Goal: Task Accomplishment & Management: Manage account settings

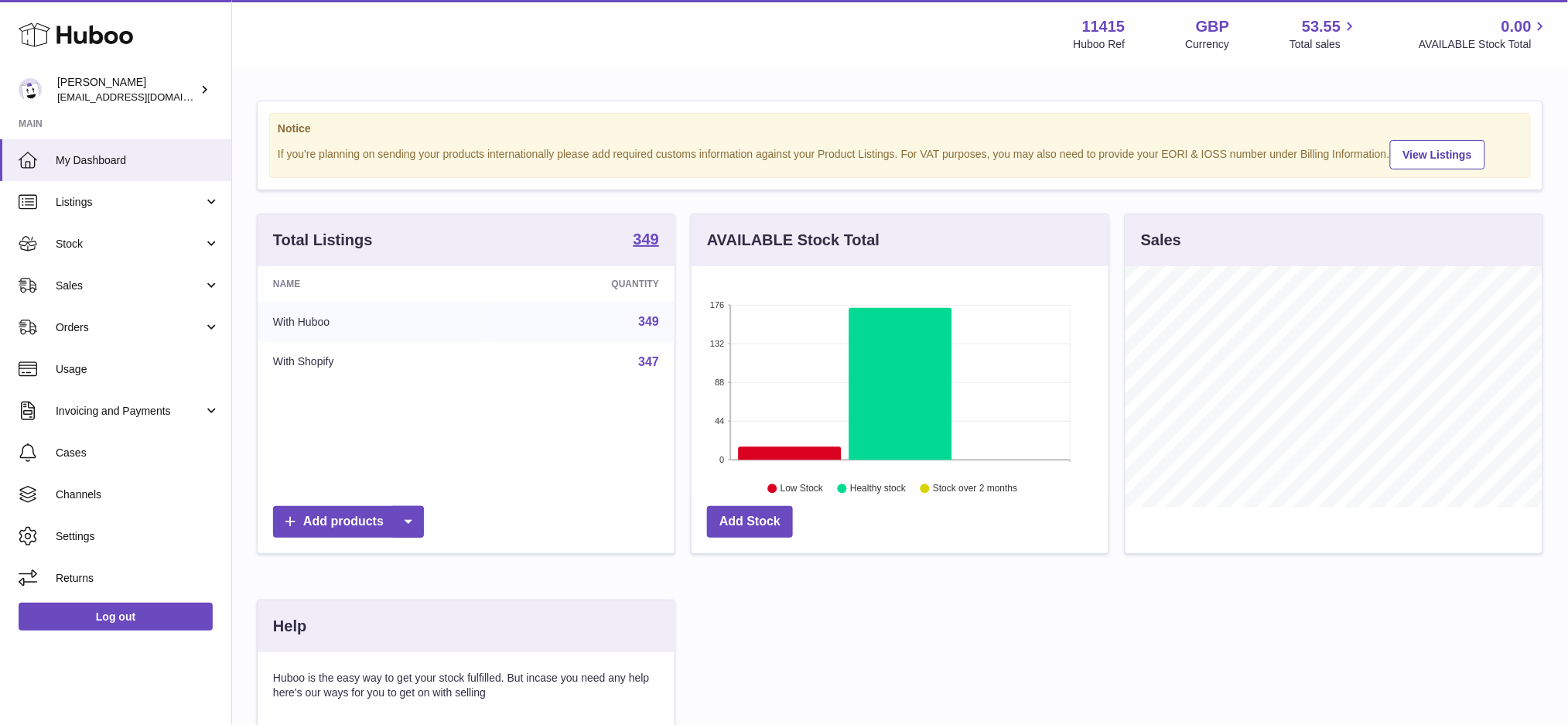
scroll to position [240, 417]
click at [95, 285] on span "Sales" at bounding box center [130, 286] width 148 height 15
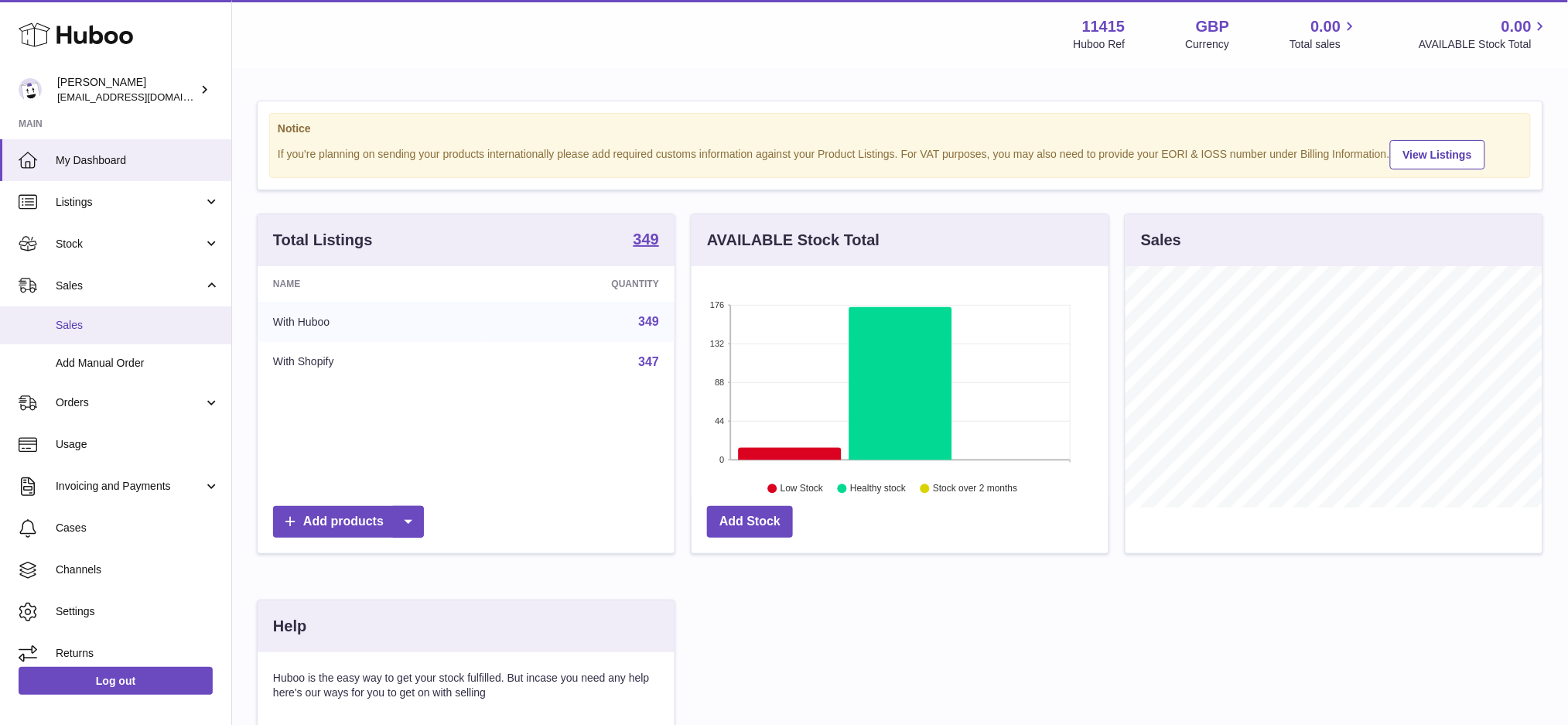
click at [102, 323] on span "Sales" at bounding box center [137, 324] width 164 height 15
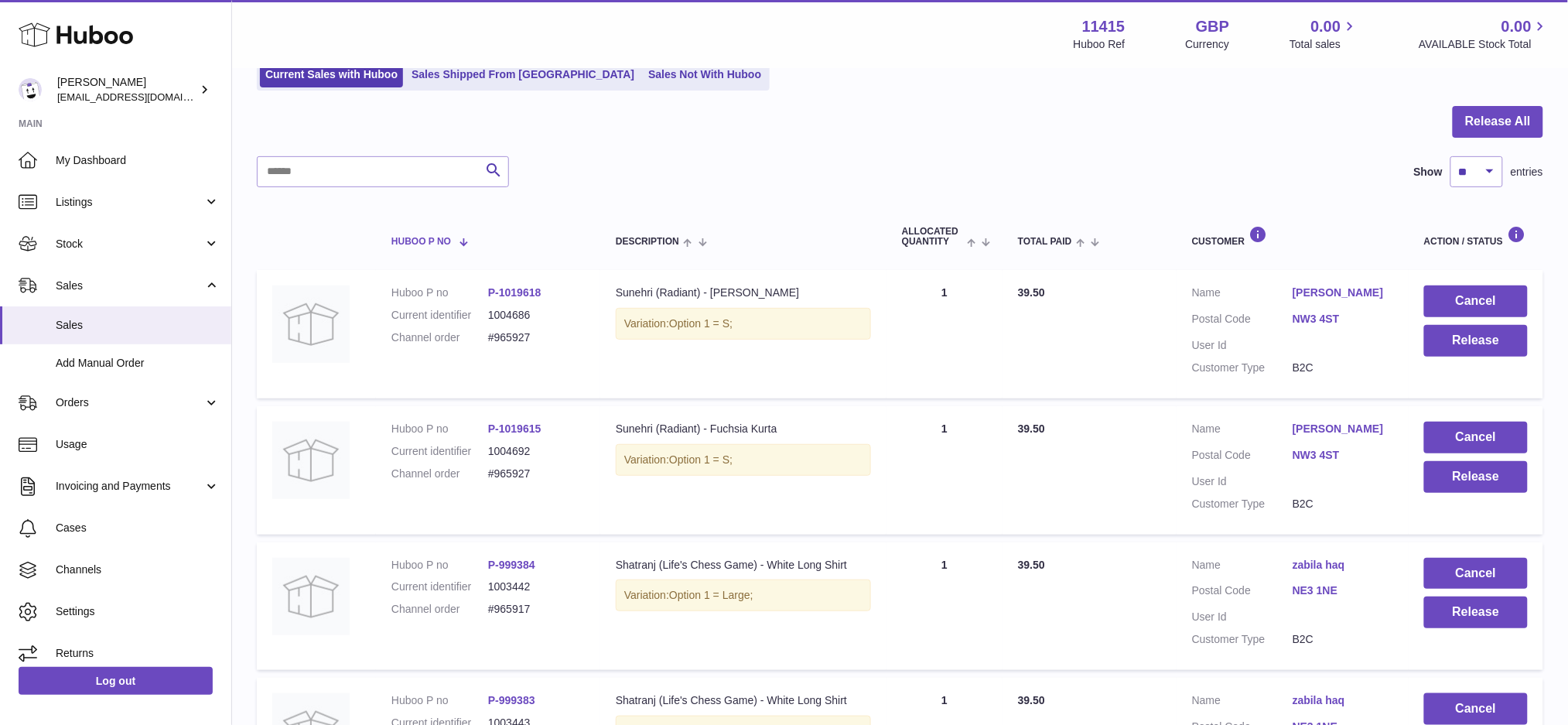
scroll to position [327, 0]
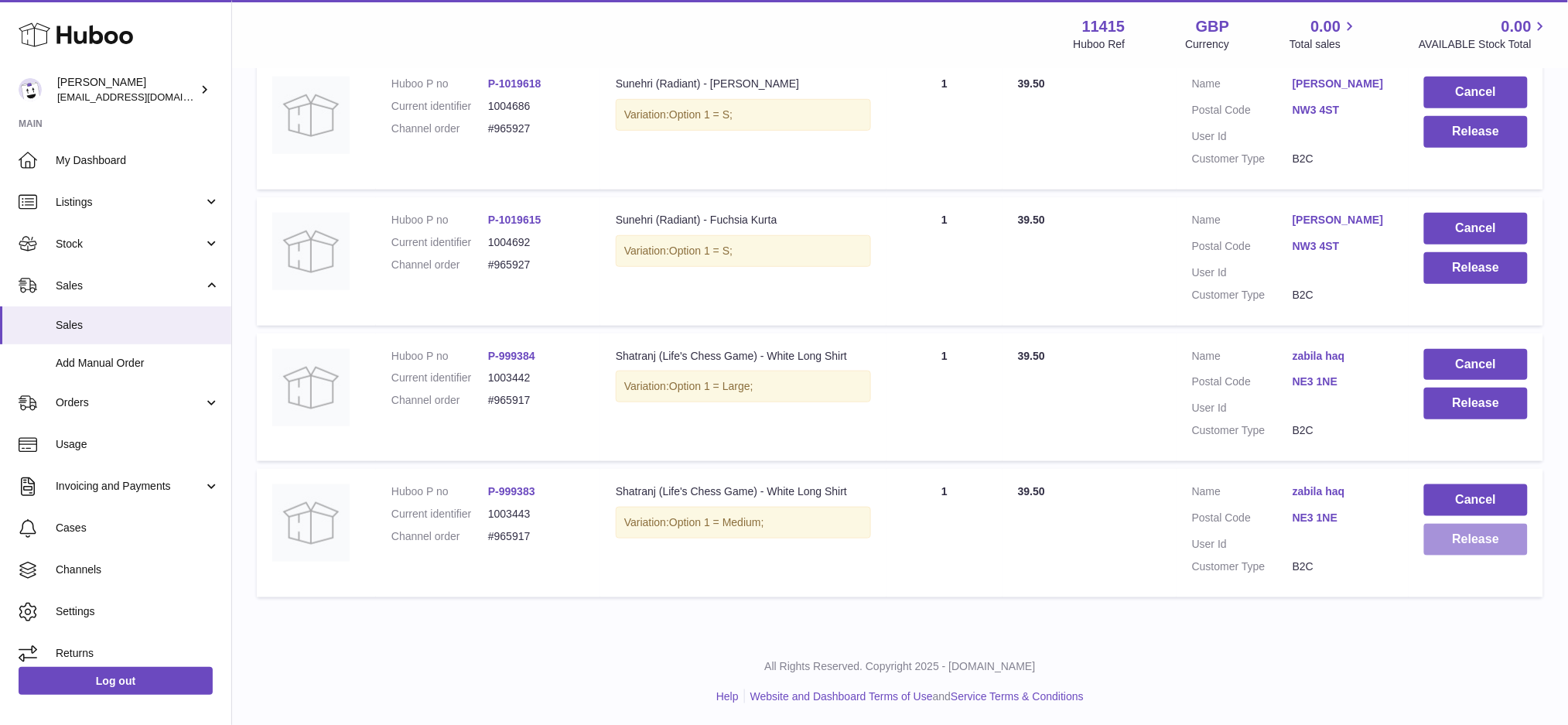
click at [1453, 545] on button "Release" at bounding box center [1475, 539] width 104 height 32
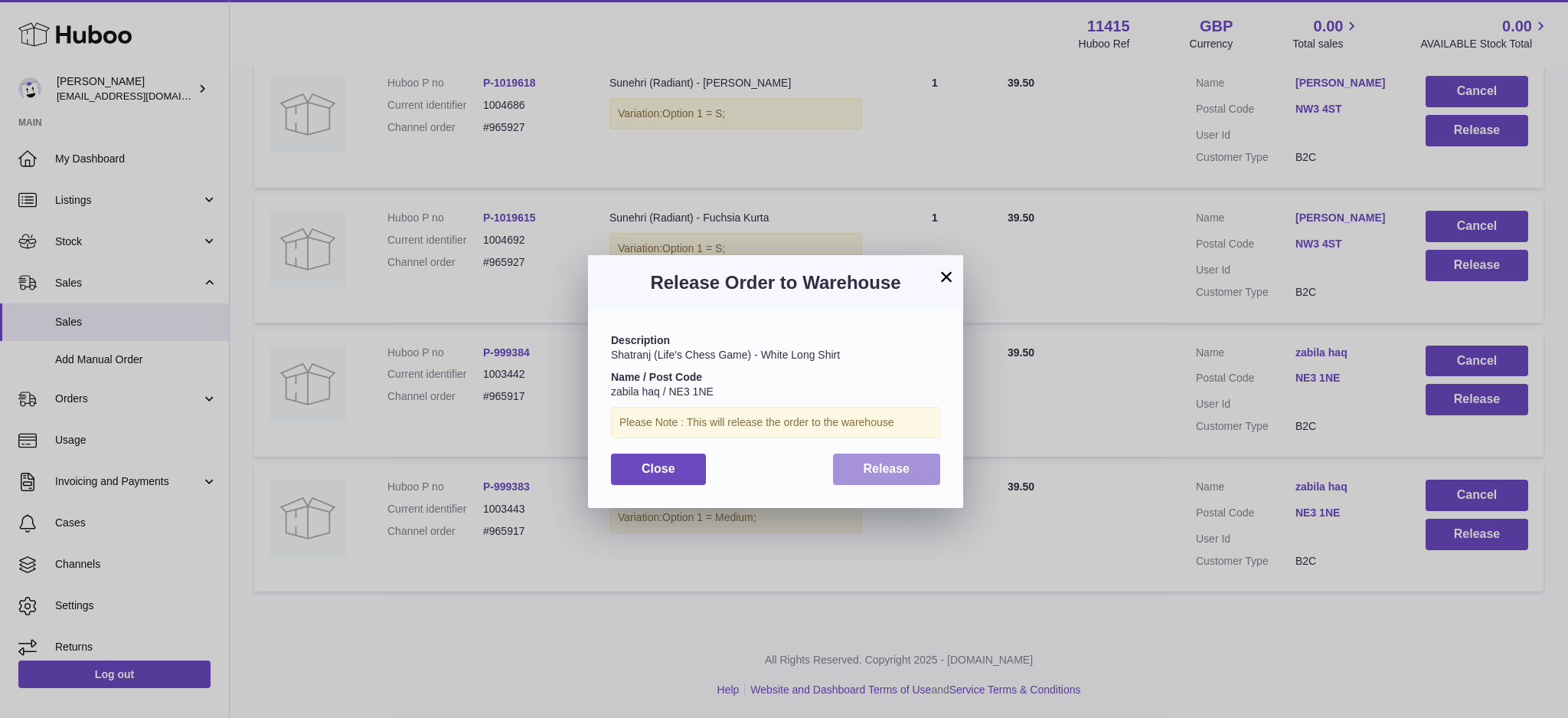
click at [892, 473] on span "Release" at bounding box center [887, 468] width 47 height 13
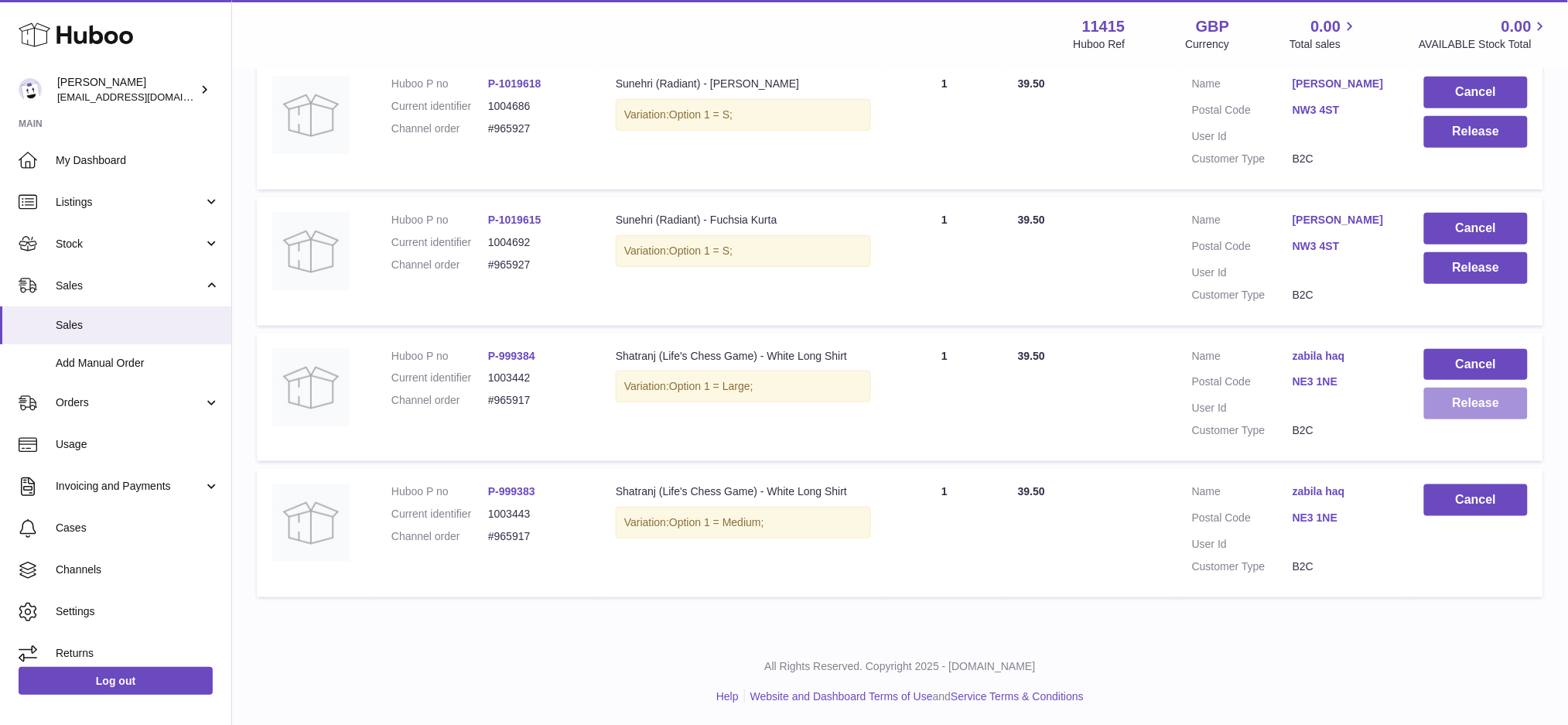
click at [1451, 413] on button "Release" at bounding box center [1475, 403] width 104 height 32
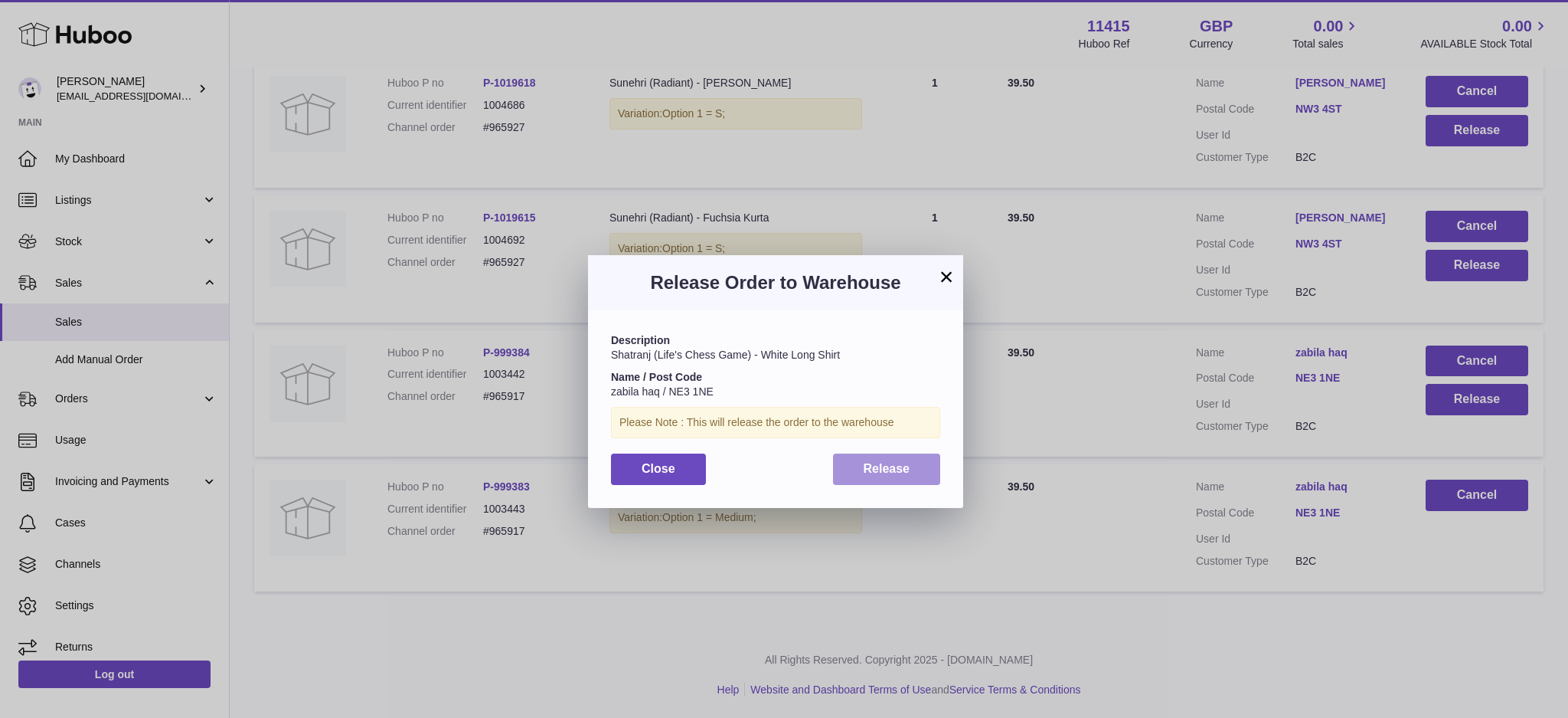
click at [903, 476] on button "Release" at bounding box center [887, 469] width 108 height 31
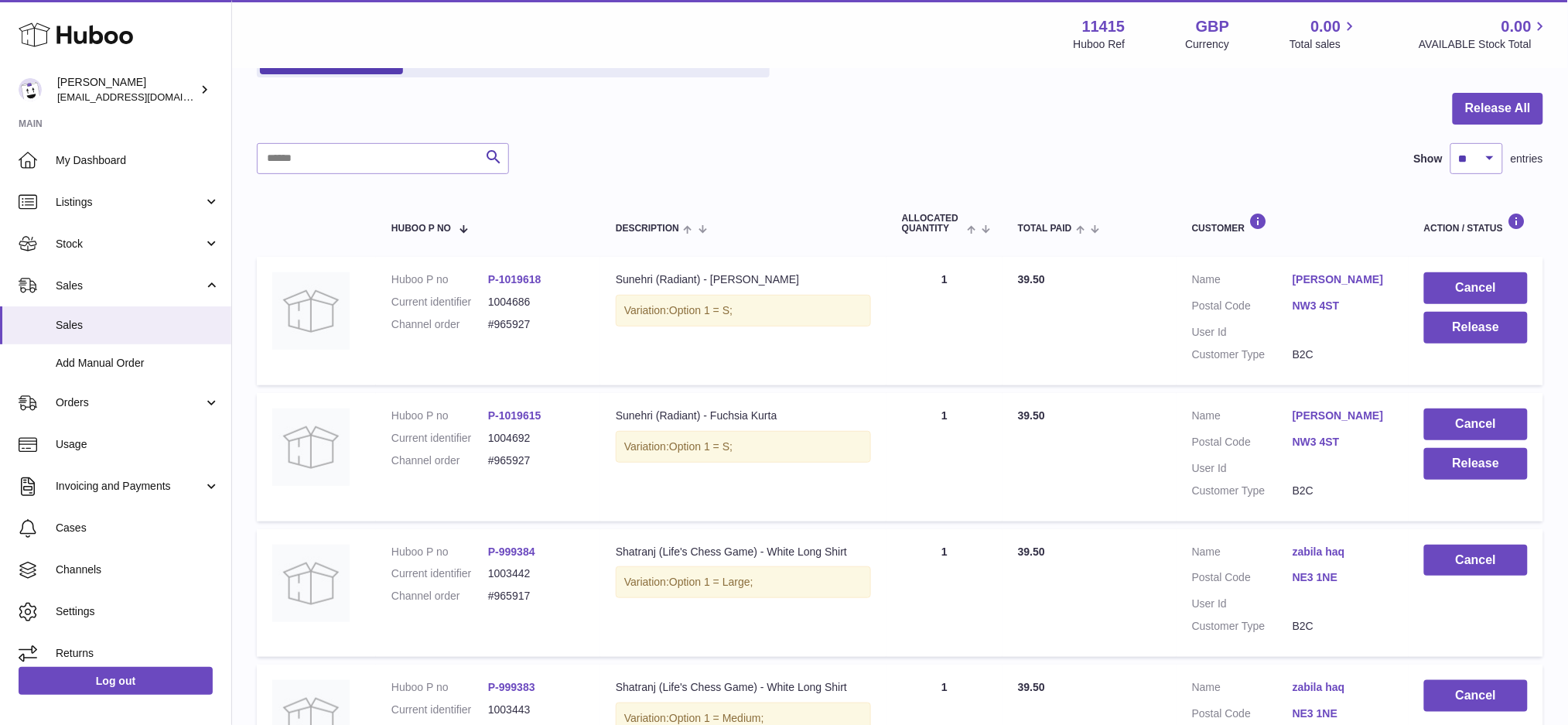
scroll to position [121, 0]
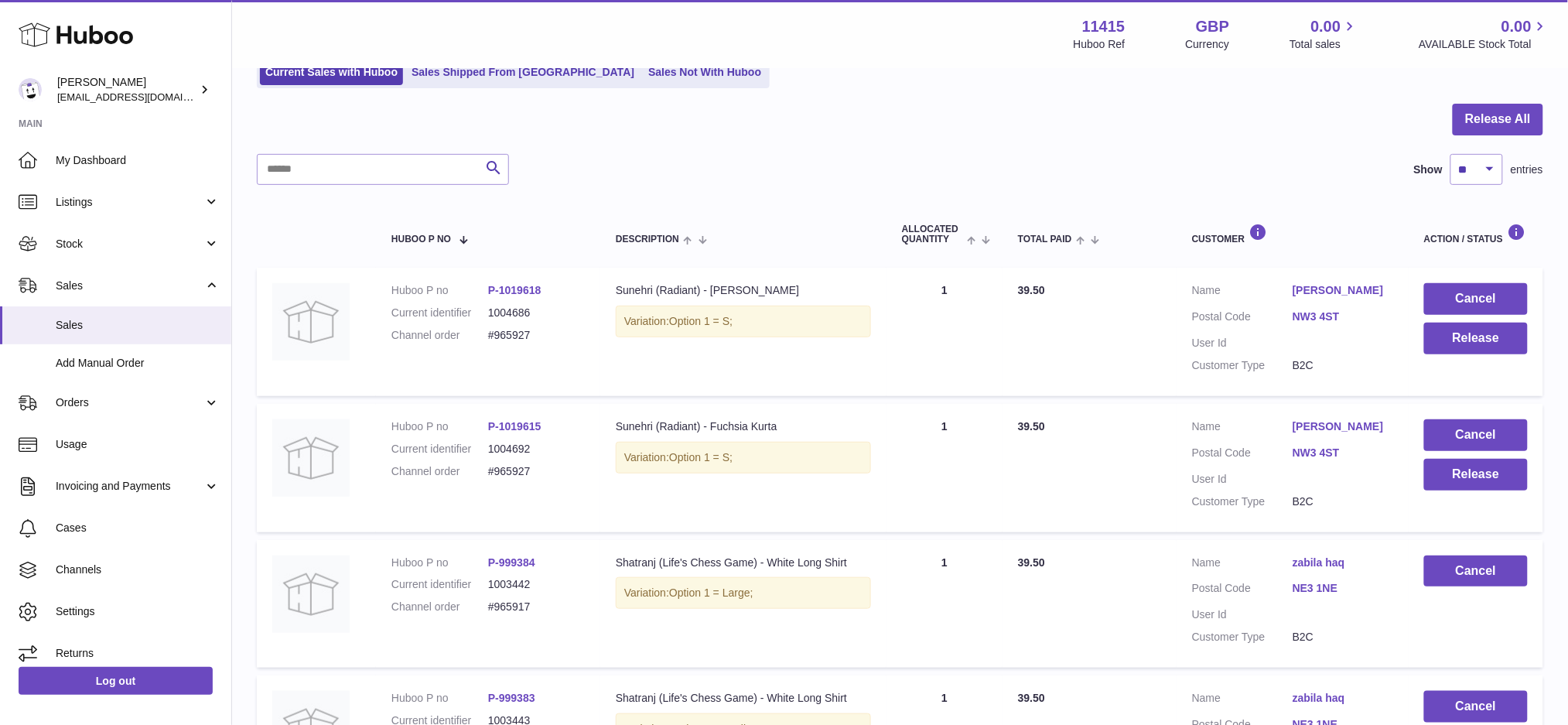
click at [748, 424] on div "Sunehri (Radiant) - Fuchsia Kurta" at bounding box center [743, 426] width 255 height 15
click at [1456, 469] on button "Release" at bounding box center [1475, 474] width 104 height 32
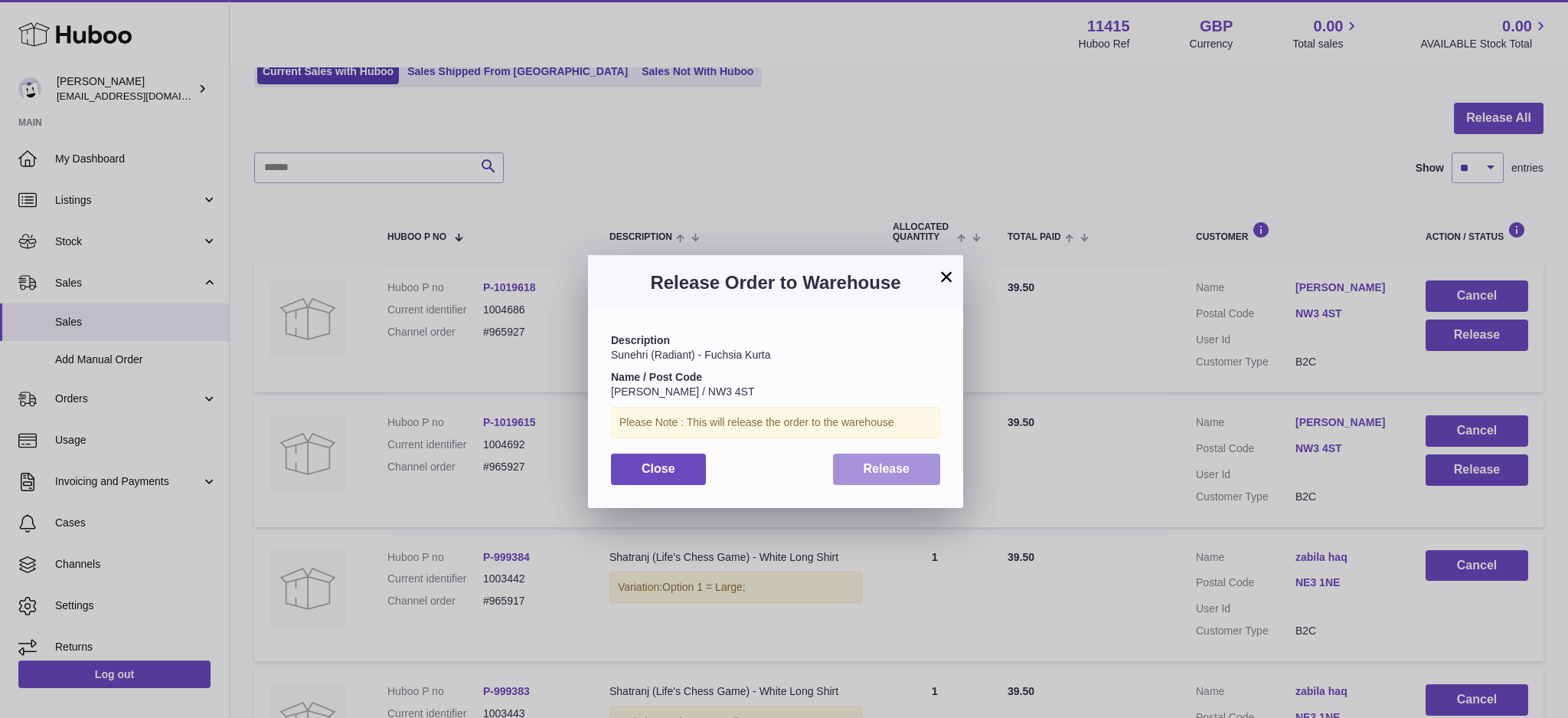
click at [900, 470] on span "Release" at bounding box center [887, 468] width 47 height 13
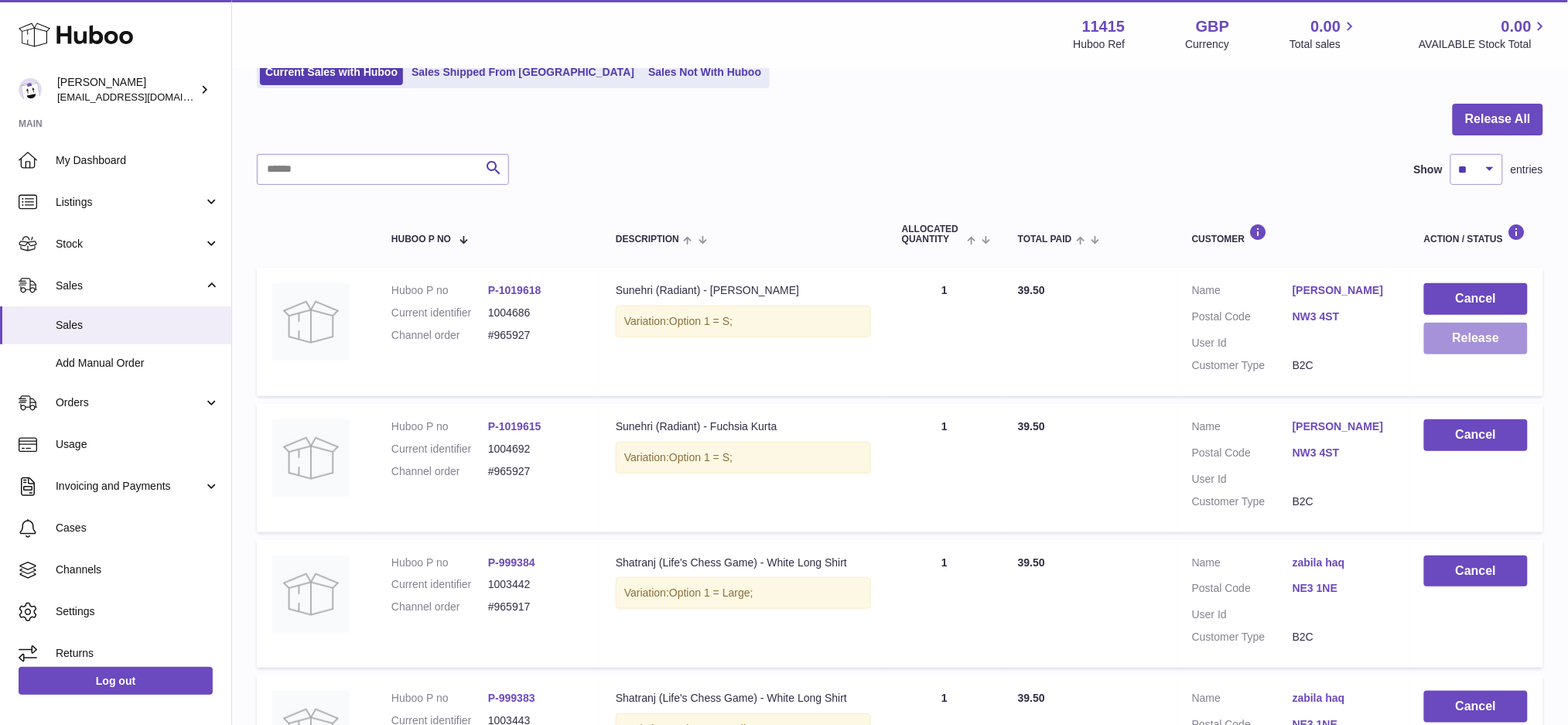
click at [1456, 341] on button "Release" at bounding box center [1475, 338] width 104 height 32
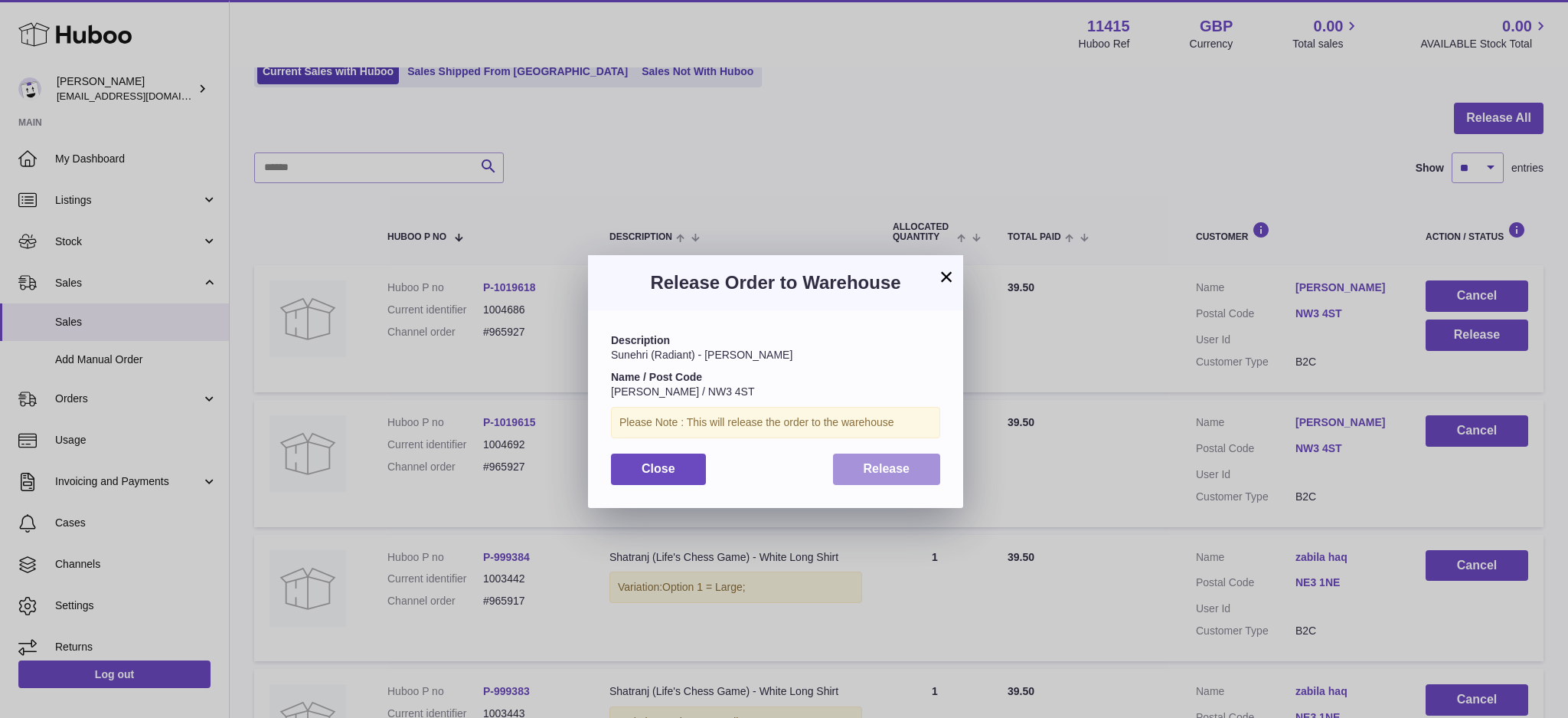
click at [864, 470] on span "Release" at bounding box center [887, 468] width 47 height 13
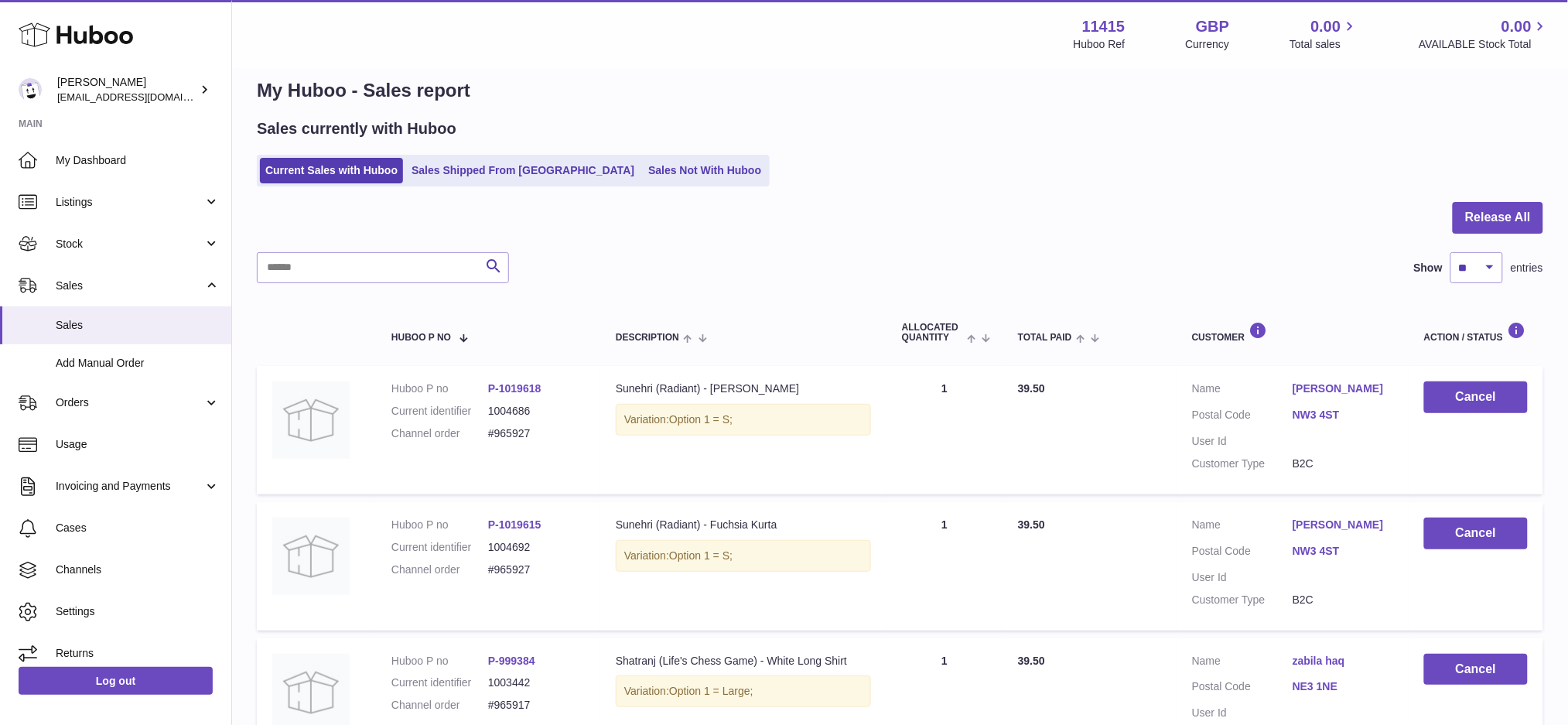
scroll to position [0, 0]
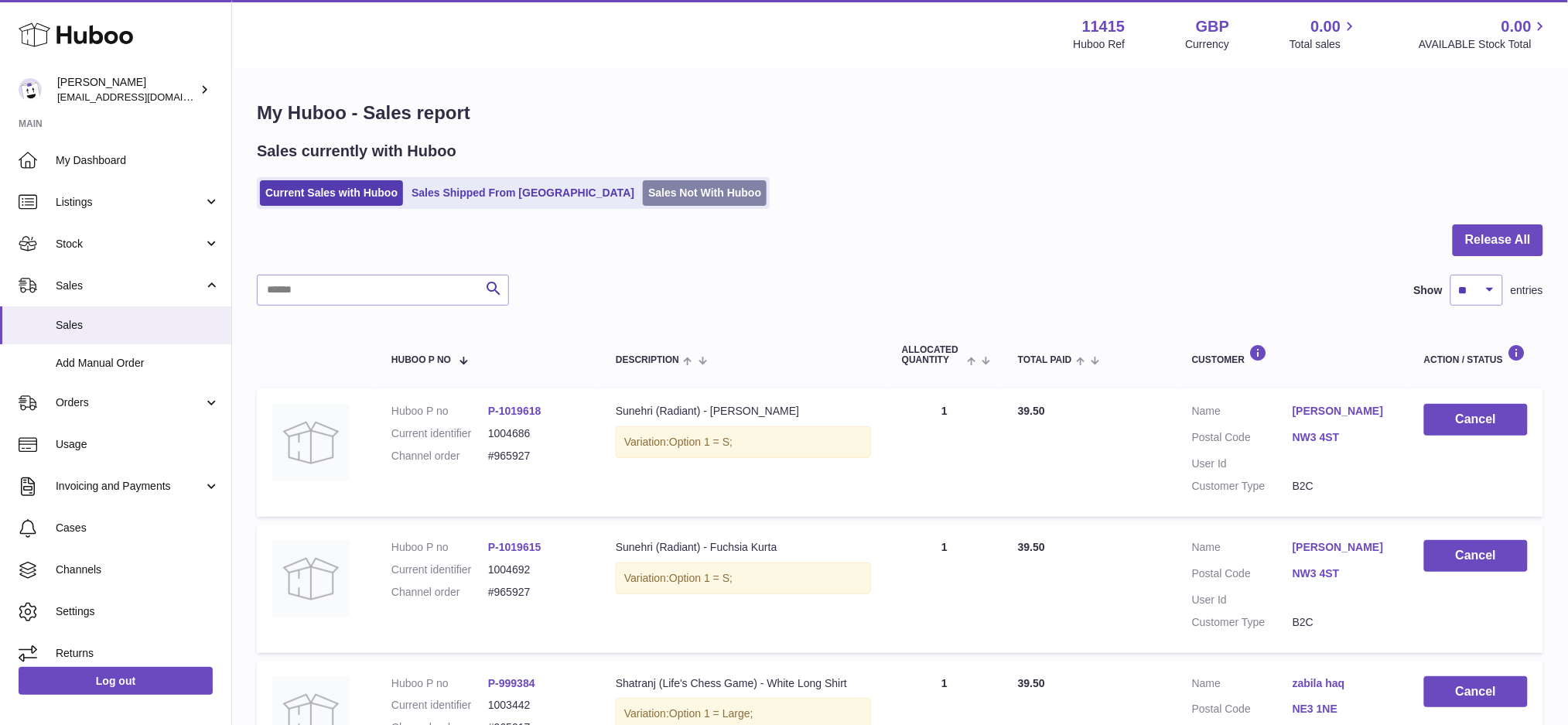
click at [643, 197] on link "Sales Not With Huboo" at bounding box center [705, 193] width 124 height 26
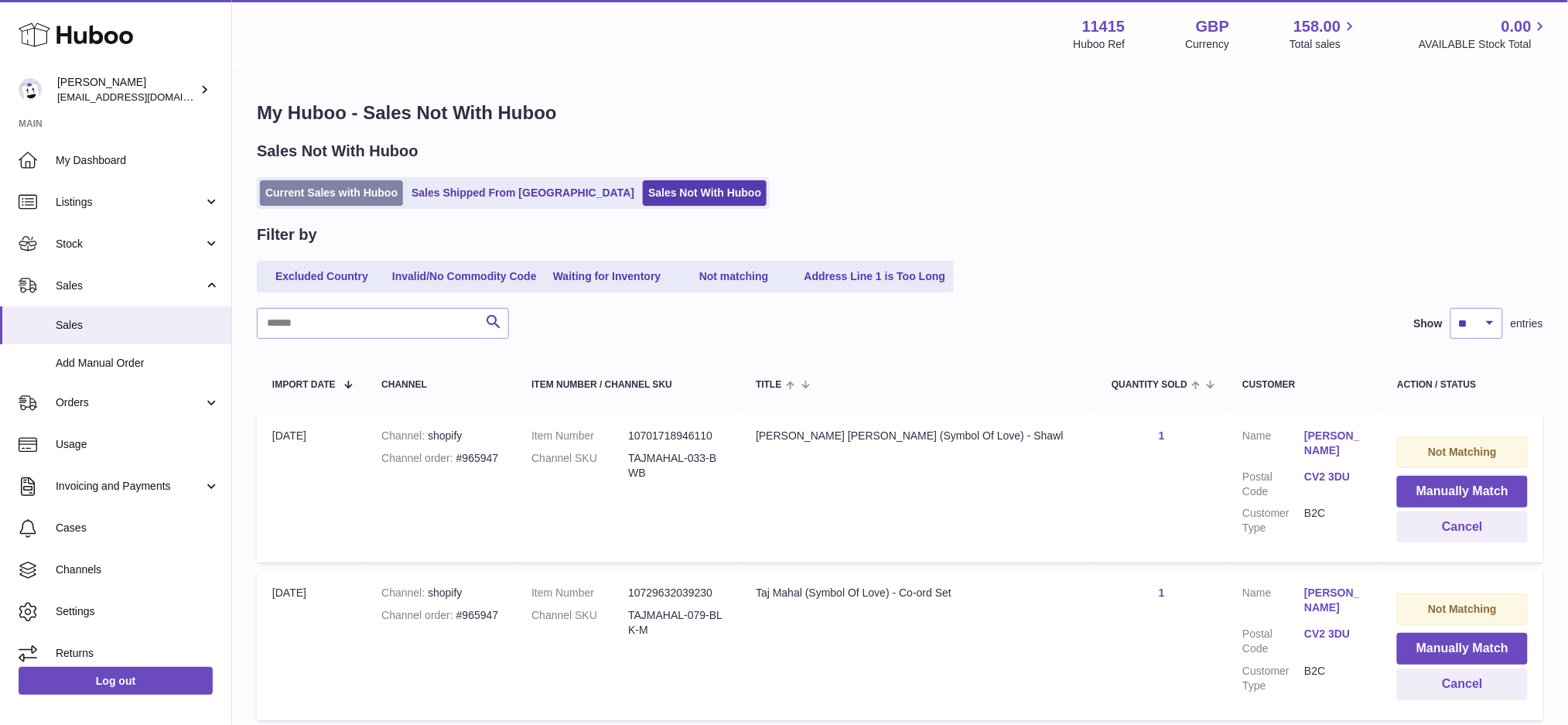
click at [336, 184] on link "Current Sales with Huboo" at bounding box center [331, 193] width 143 height 26
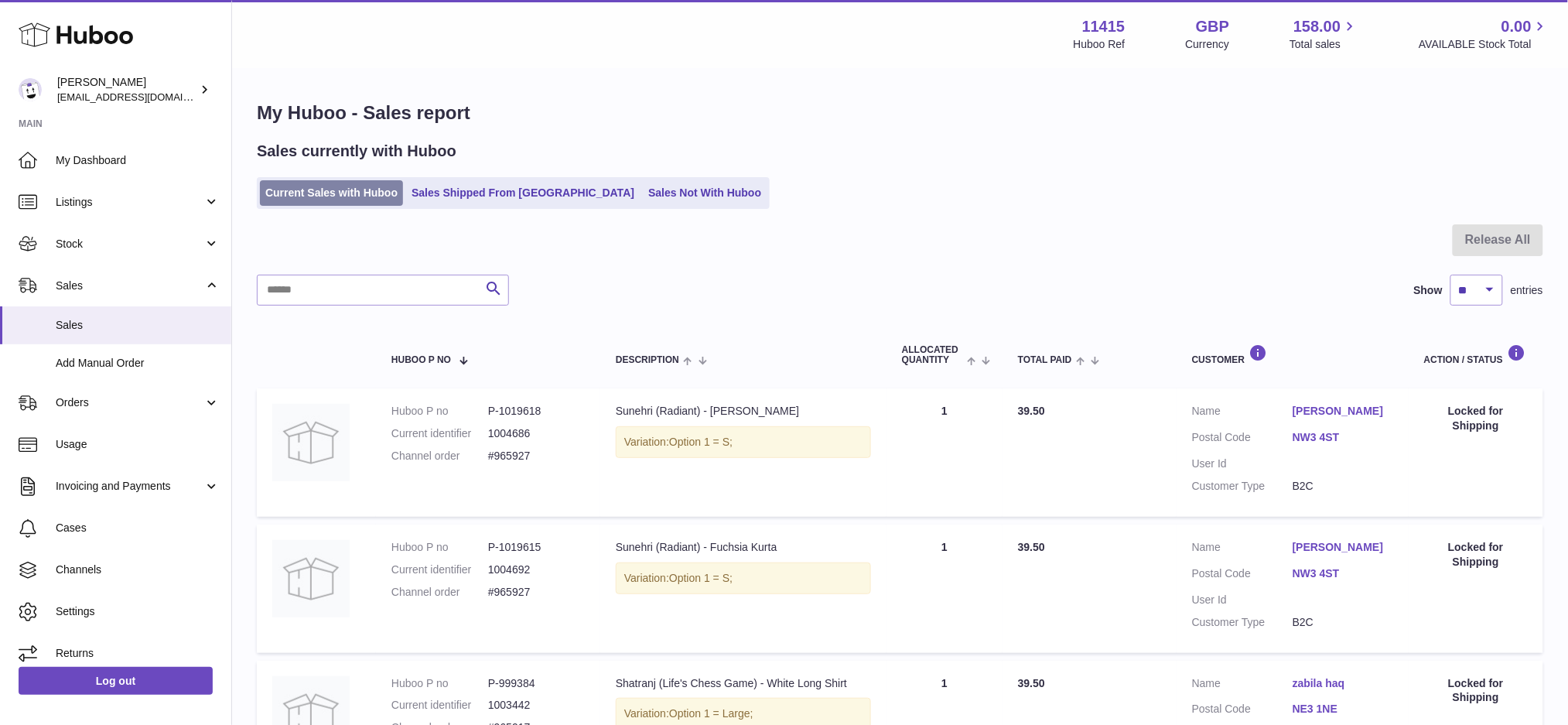
click at [324, 187] on link "Current Sales with Huboo" at bounding box center [331, 193] width 143 height 26
click at [643, 202] on link "Sales Not With Huboo" at bounding box center [705, 193] width 124 height 26
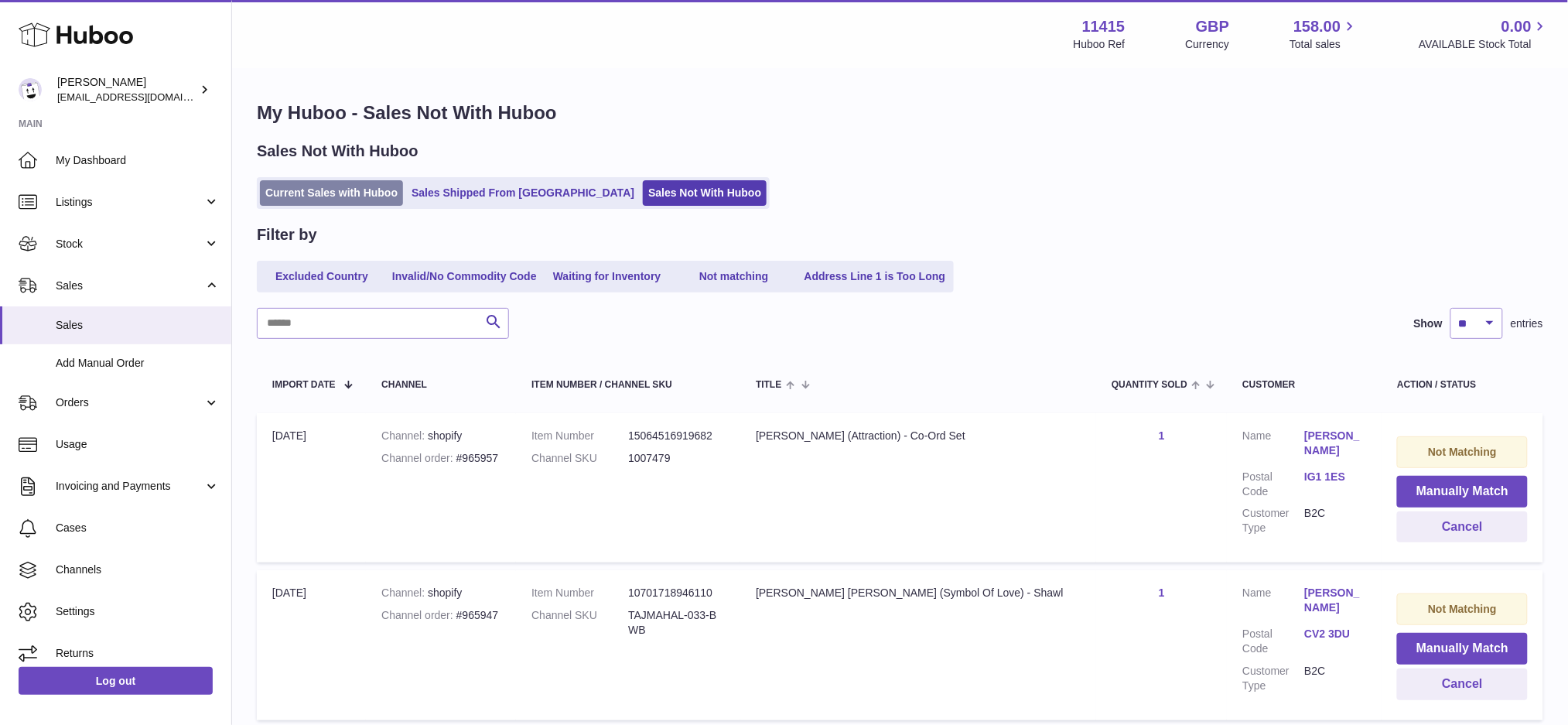
click at [372, 193] on link "Current Sales with Huboo" at bounding box center [331, 193] width 143 height 26
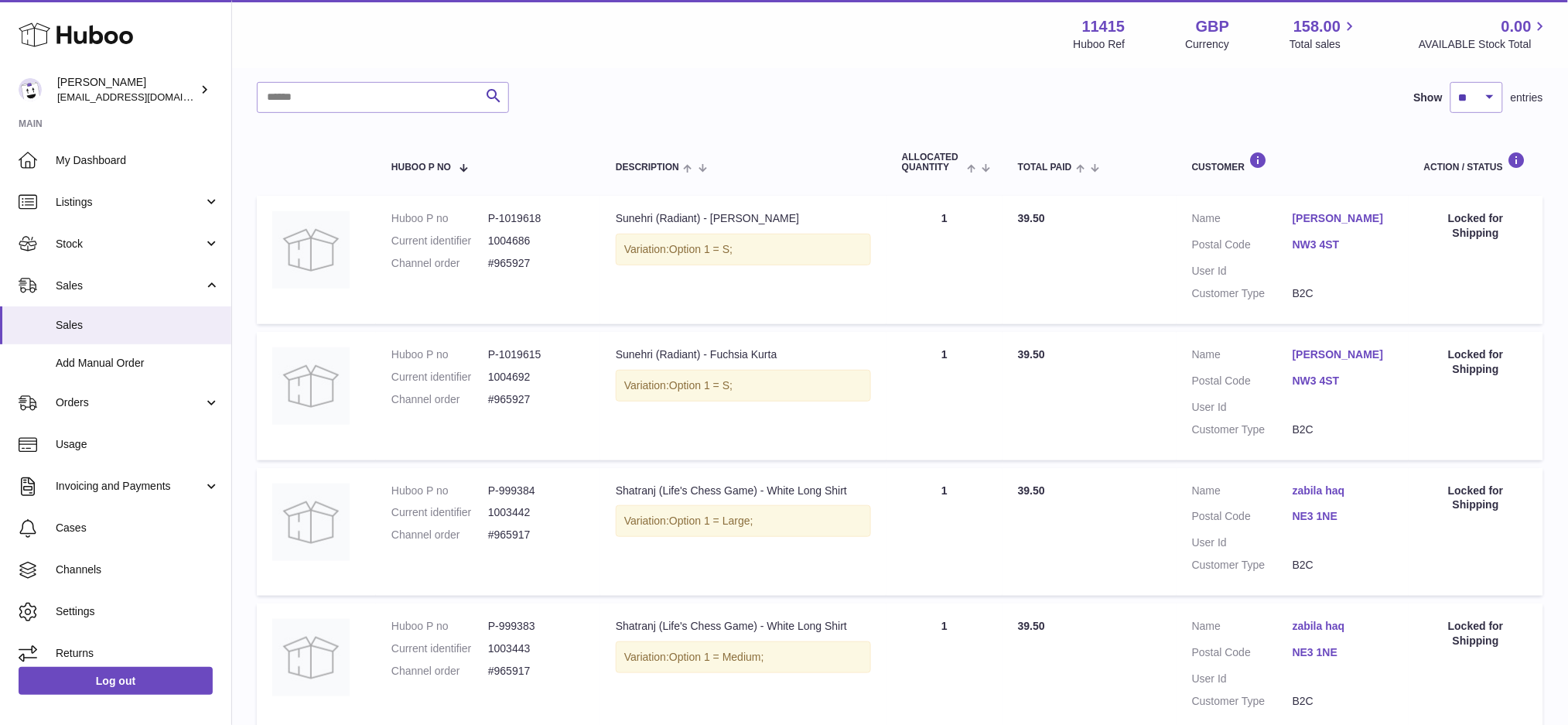
scroll to position [18, 0]
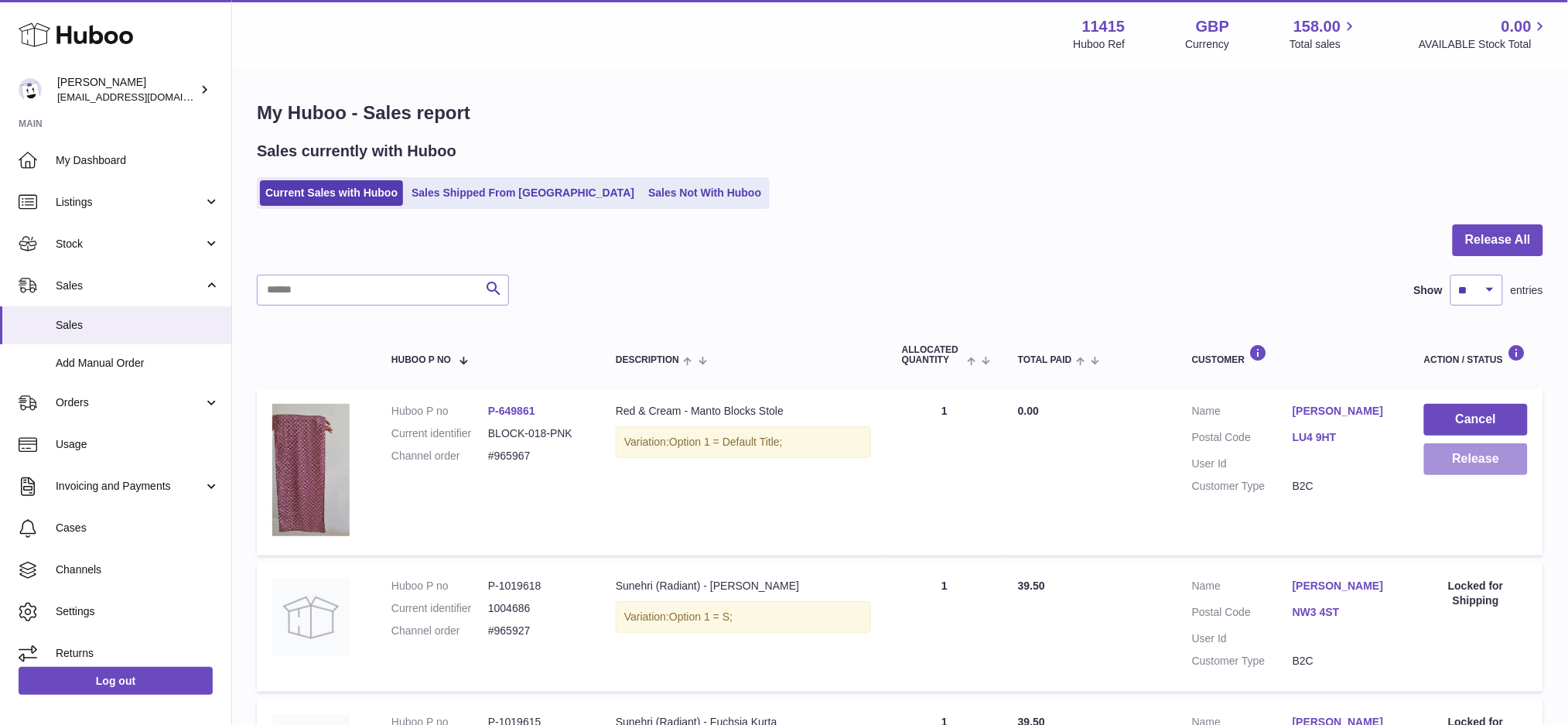
click at [1479, 463] on button "Release" at bounding box center [1475, 458] width 104 height 32
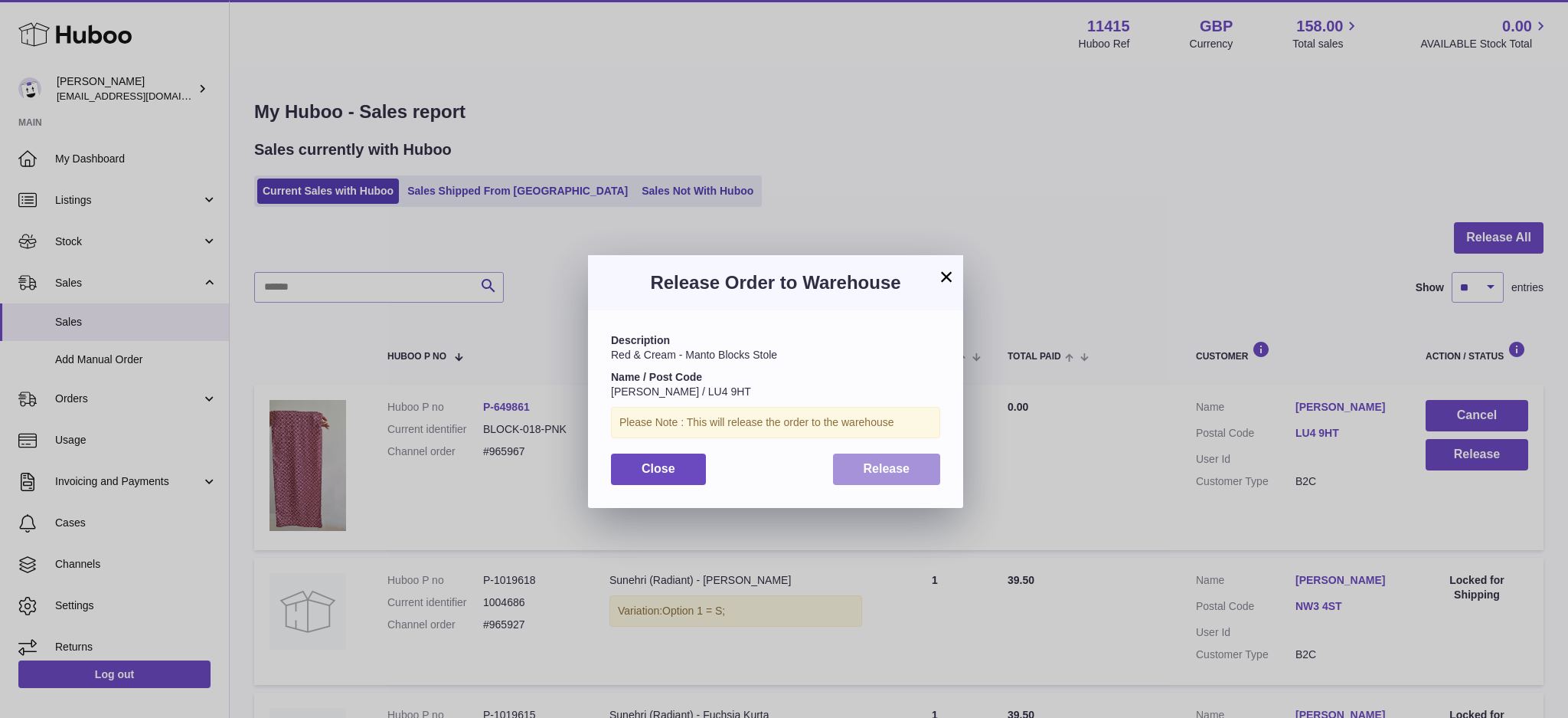
click at [901, 472] on span "Release" at bounding box center [887, 468] width 47 height 13
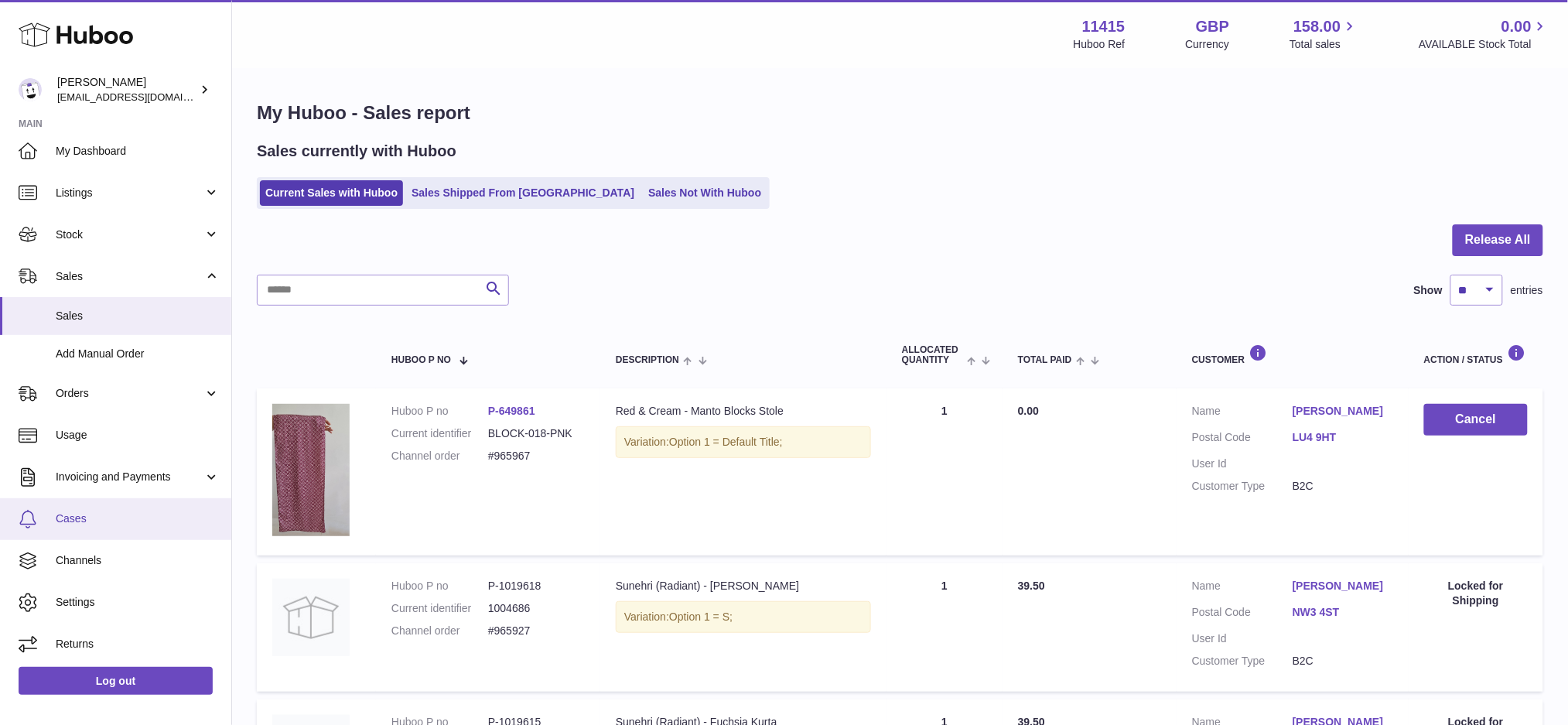
scroll to position [11, 0]
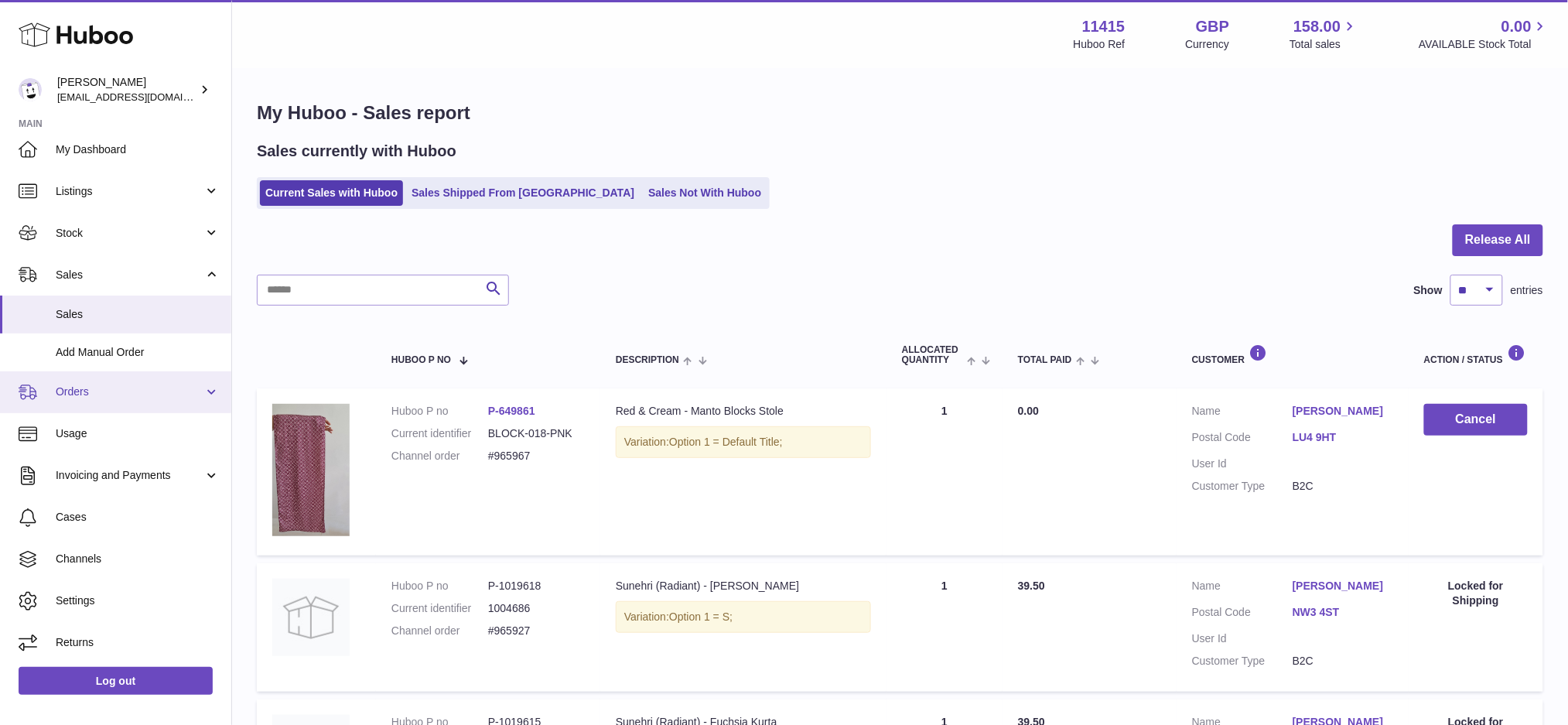
click at [186, 389] on span "Orders" at bounding box center [130, 391] width 148 height 15
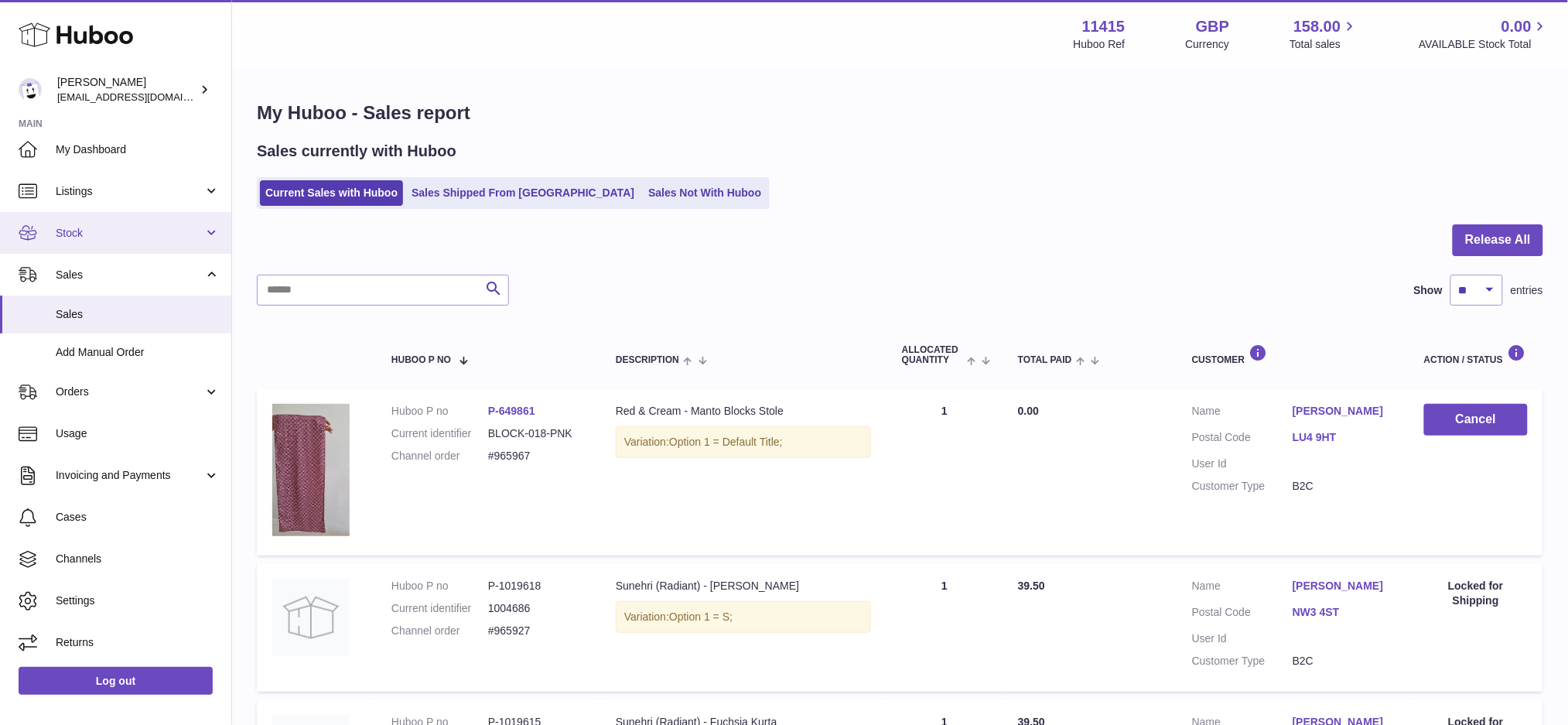
click at [116, 233] on span "Stock" at bounding box center [130, 233] width 148 height 15
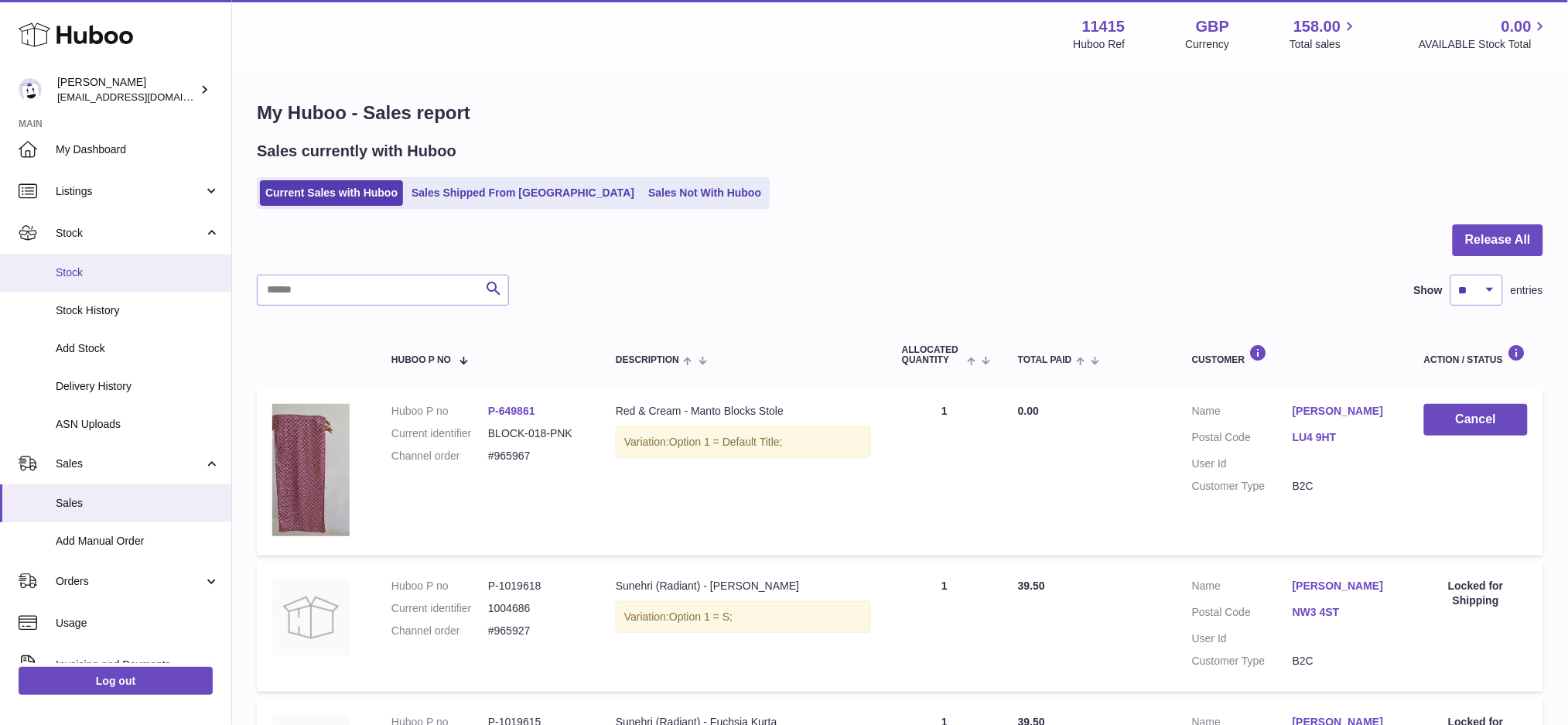
click at [109, 270] on span "Stock" at bounding box center [137, 272] width 164 height 15
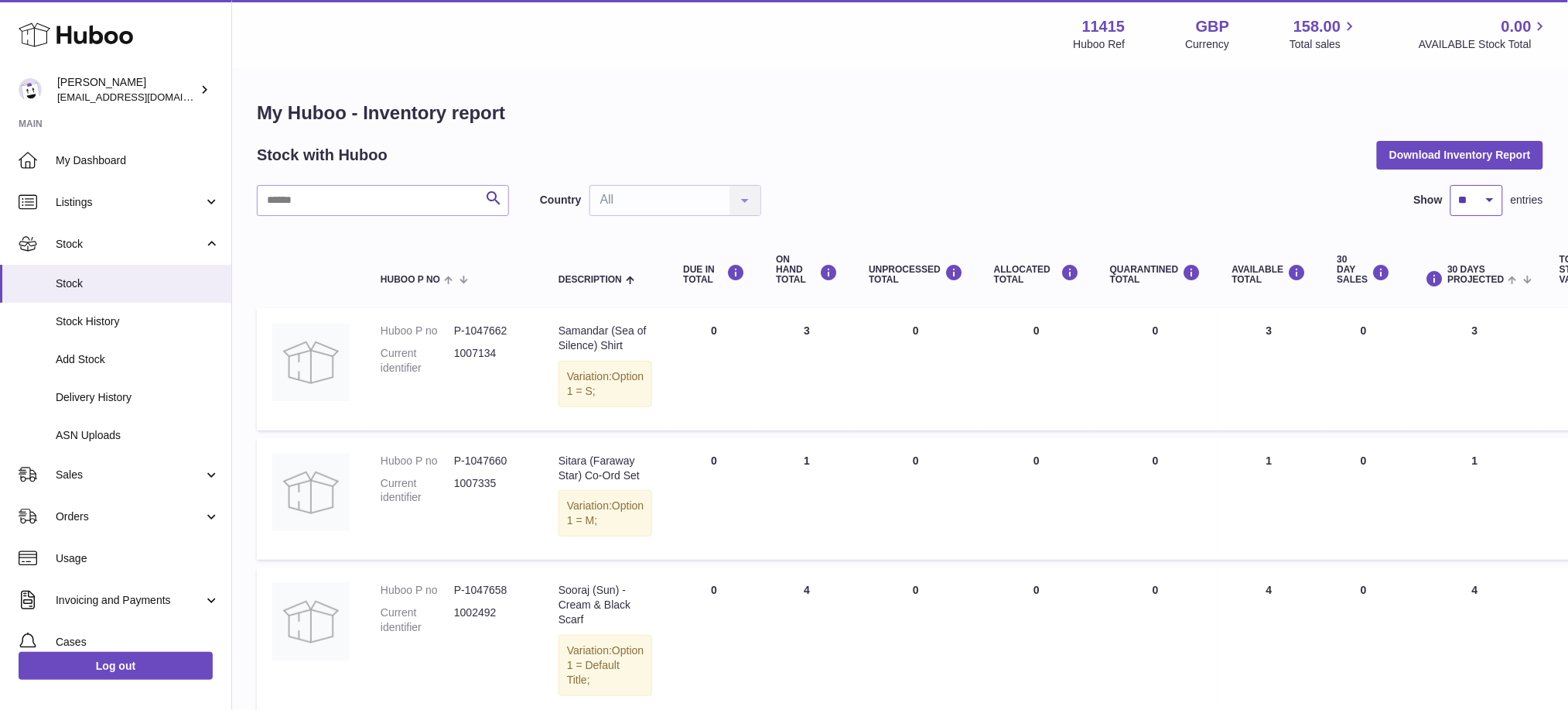
click at [1496, 194] on select "** ** ** ***" at bounding box center [1476, 200] width 52 height 31
select select "***"
click at [1450, 185] on select "** ** ** ***" at bounding box center [1476, 200] width 52 height 31
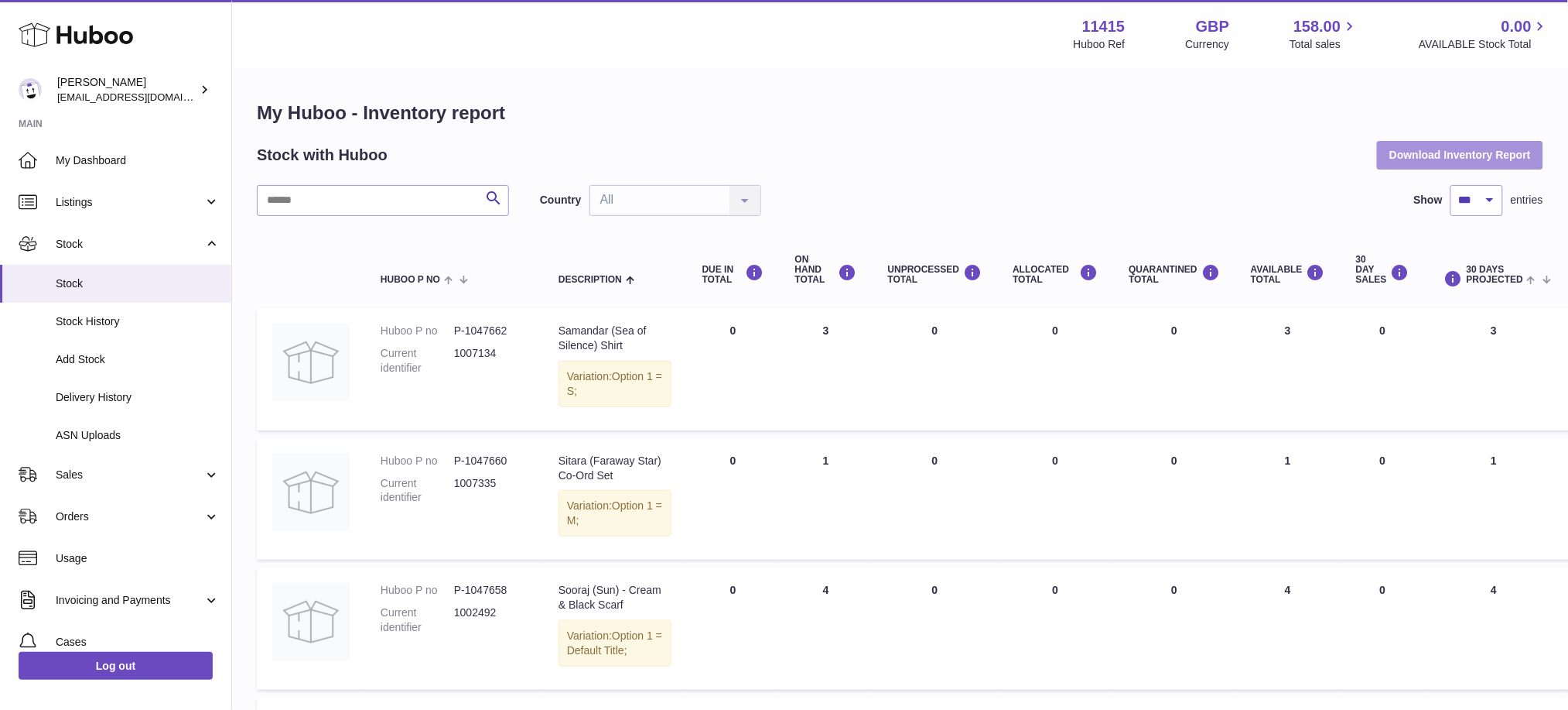
click at [1488, 161] on button "Download Inventory Report" at bounding box center [1460, 155] width 166 height 27
